Goal: Communication & Community: Ask a question

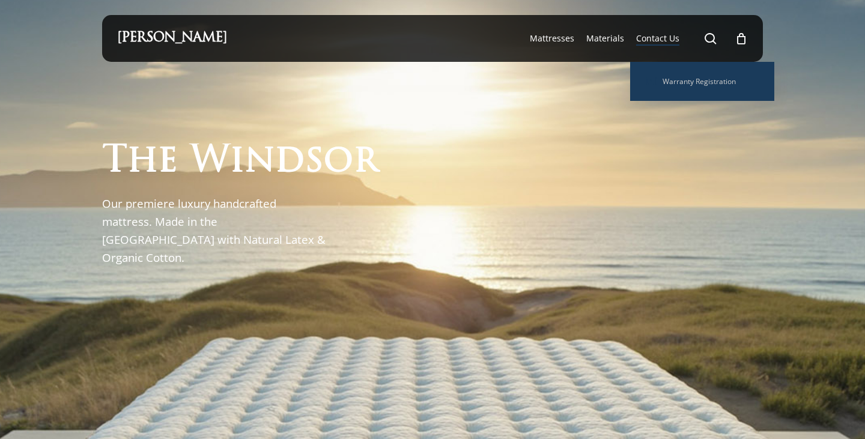
click at [659, 37] on span "Contact Us" at bounding box center [657, 37] width 43 height 11
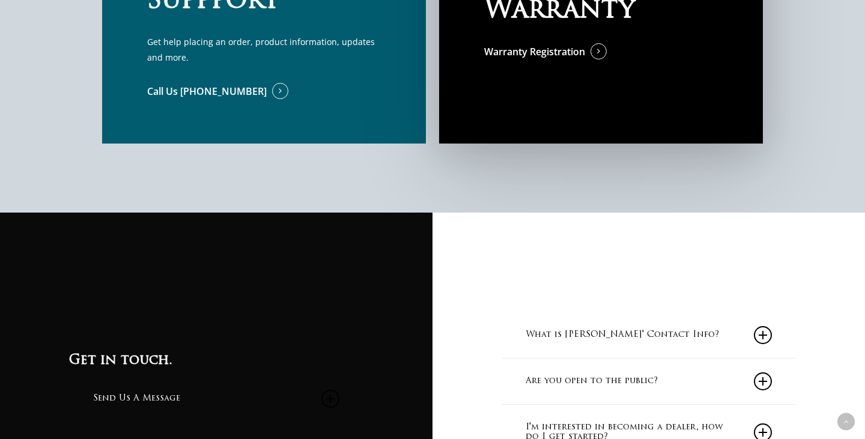
scroll to position [1087, 0]
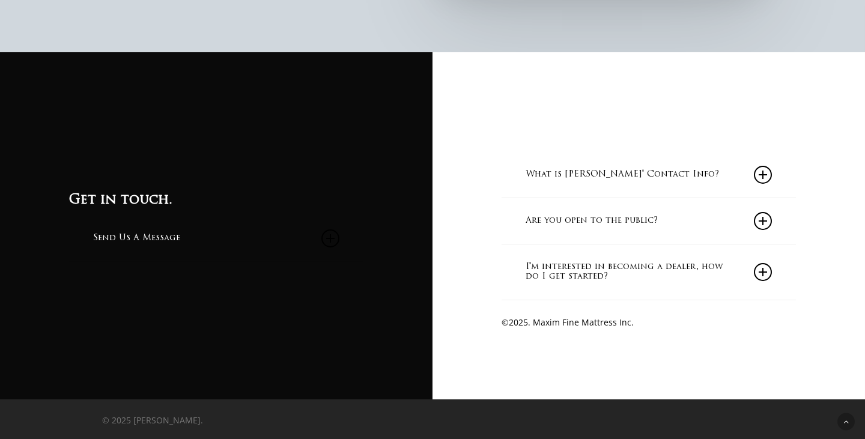
click at [586, 264] on link "I'm interested in becoming a dealer, how do I get started?" at bounding box center [648, 271] width 246 height 55
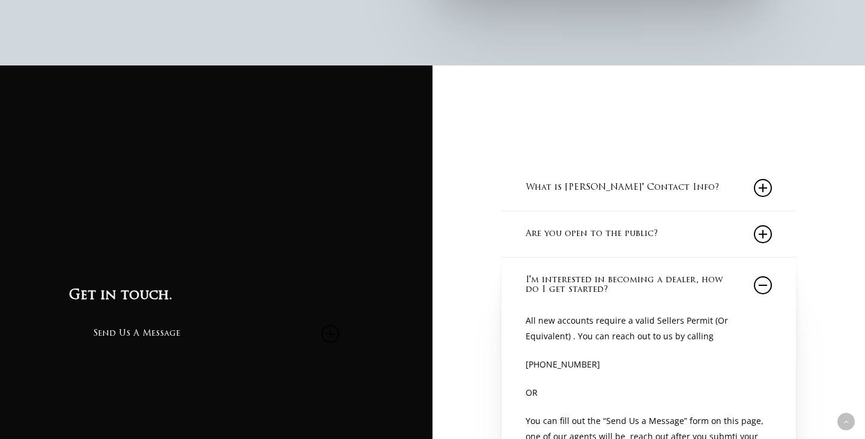
scroll to position [1027, 0]
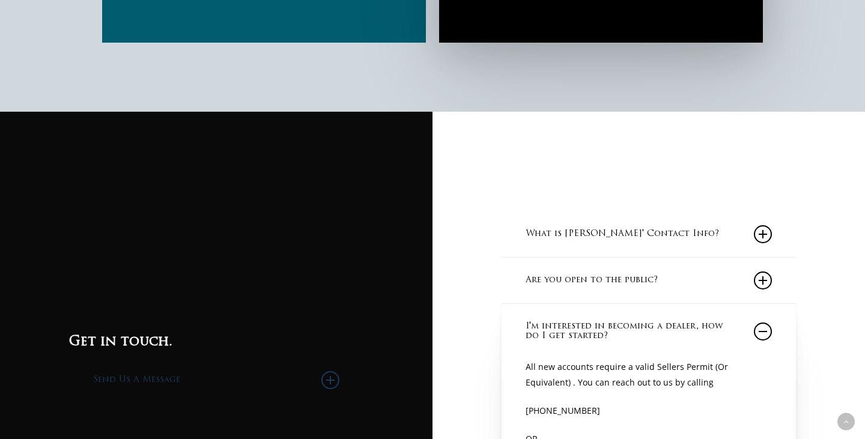
click at [142, 376] on link "Send Us A Message" at bounding box center [216, 380] width 246 height 46
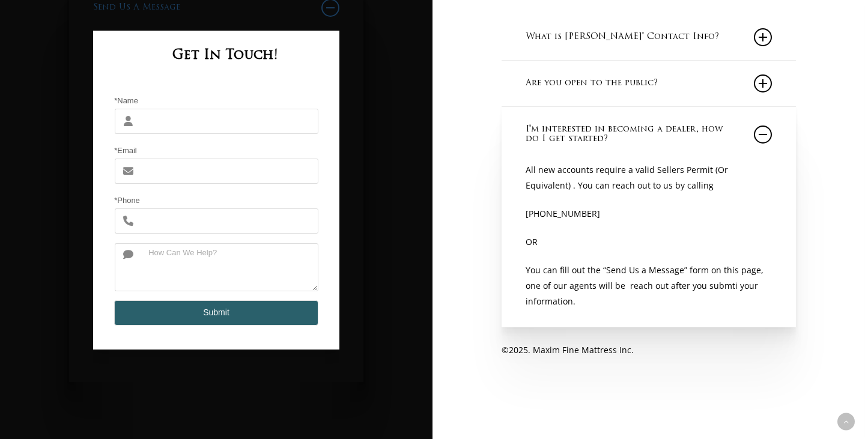
scroll to position [1233, 0]
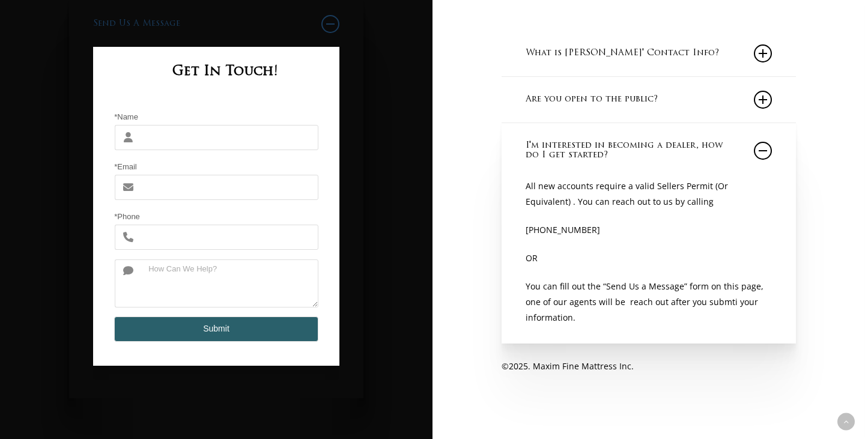
click at [193, 127] on input "*Name" at bounding box center [230, 137] width 178 height 25
type input "I"
type input "O"
type input "Ismaeel Awan"
click at [172, 178] on input "*Email" at bounding box center [230, 187] width 178 height 25
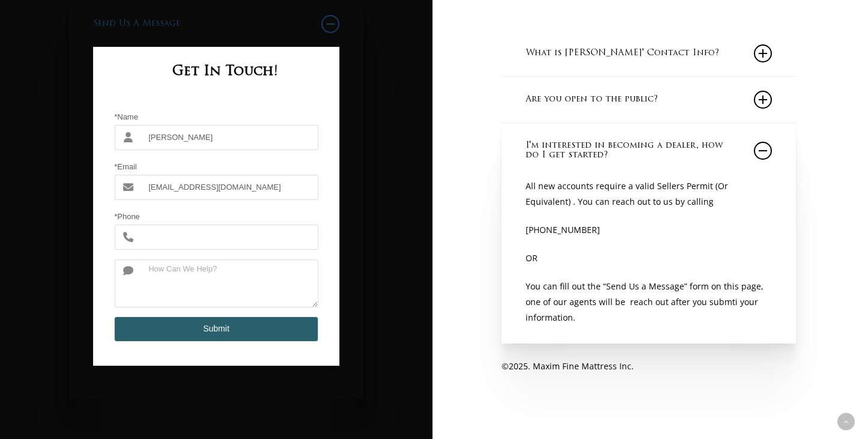
click at [237, 195] on input "info@nestophia.com" at bounding box center [230, 187] width 178 height 25
click at [237, 190] on input "info@nestophia.com" at bounding box center [230, 187] width 178 height 25
type input "info@nestoph"
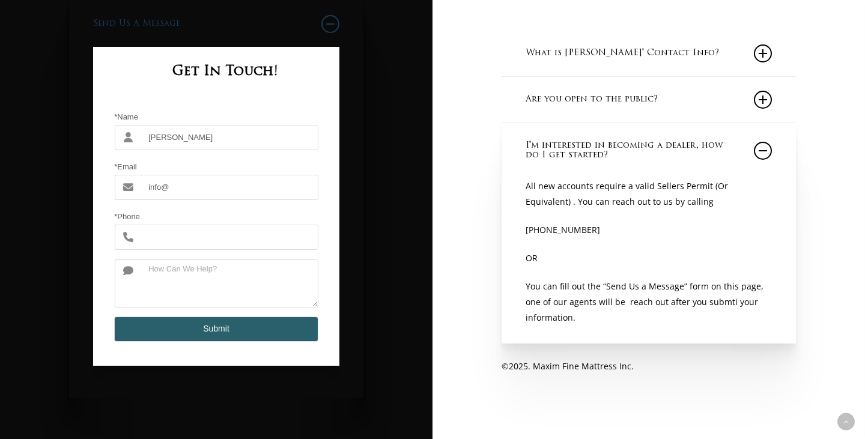
type input "info@evefurn.com"
click at [219, 229] on input "*Phone" at bounding box center [230, 237] width 178 height 25
type input "2818009057"
click at [212, 266] on textarea at bounding box center [230, 283] width 178 height 48
type textarea "We are interested in becoming your dealer. Thank you!"
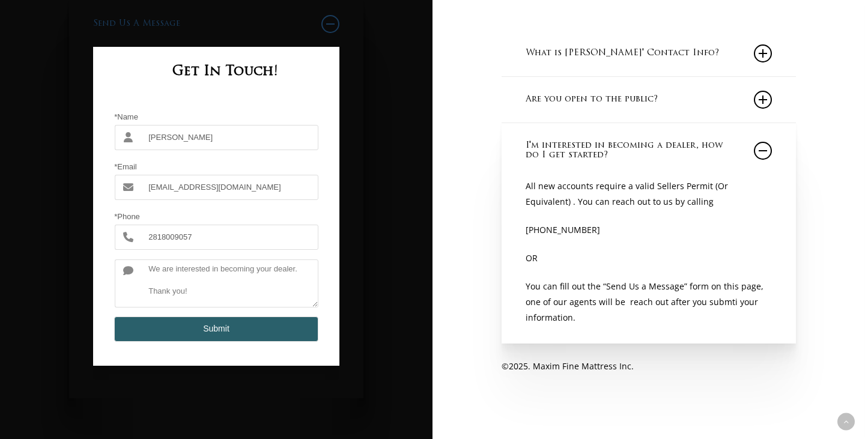
click at [213, 327] on button "Submit" at bounding box center [216, 328] width 204 height 25
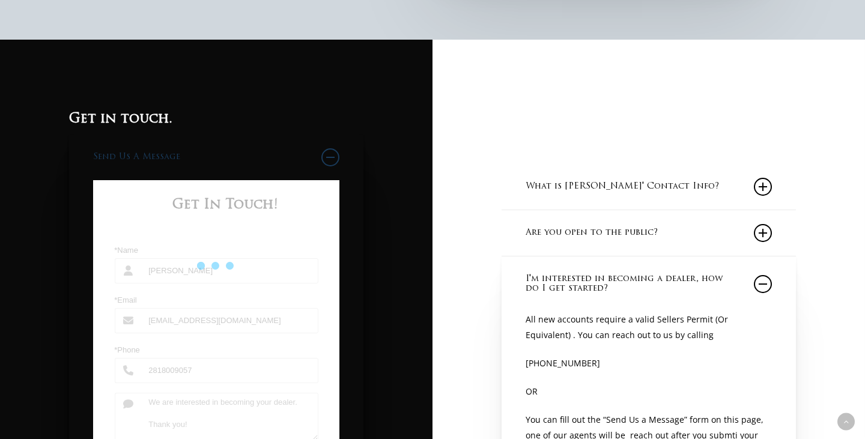
scroll to position [1096, 0]
